Goal: Information Seeking & Learning: Understand process/instructions

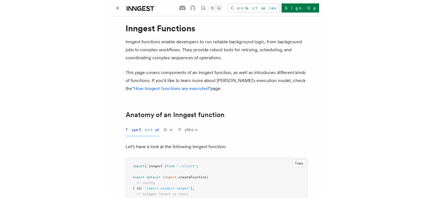
scroll to position [13, 0]
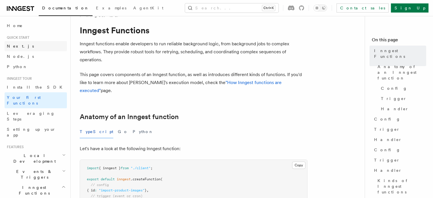
click at [22, 46] on link "Next.js" at bounding box center [36, 46] width 62 height 10
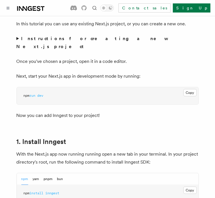
scroll to position [224, 0]
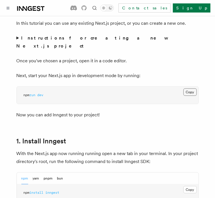
click at [187, 89] on button "Copy Copied" at bounding box center [189, 92] width 13 height 7
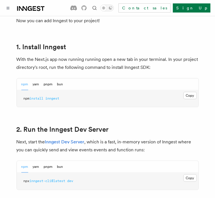
scroll to position [320, 0]
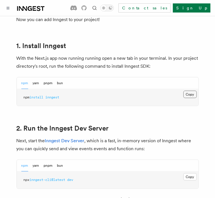
click at [188, 91] on button "Copy Copied" at bounding box center [189, 94] width 13 height 7
click at [189, 173] on button "Copy Copied" at bounding box center [189, 176] width 13 height 7
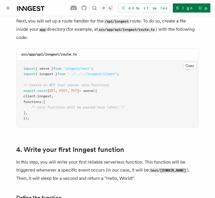
scroll to position [809, 0]
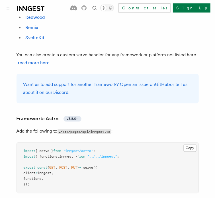
scroll to position [591, 0]
